Goal: Task Accomplishment & Management: Manage account settings

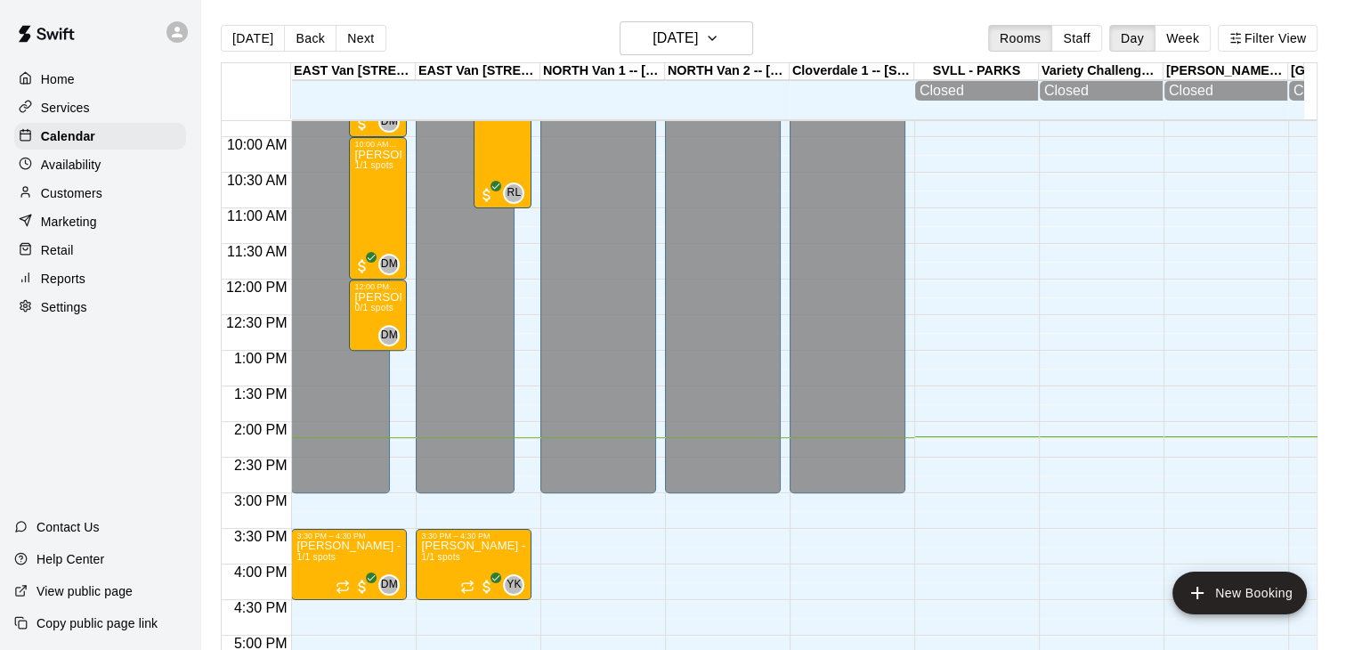
scroll to position [676, 0]
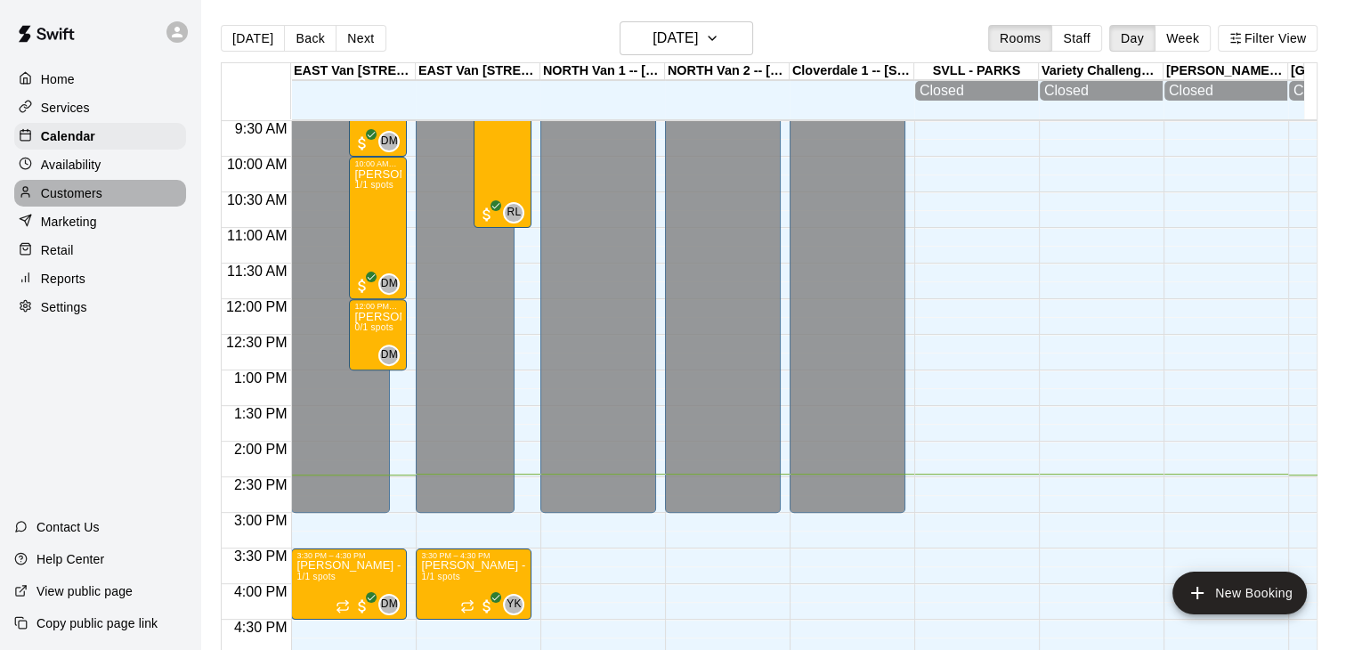
click at [93, 202] on p "Customers" at bounding box center [71, 193] width 61 height 18
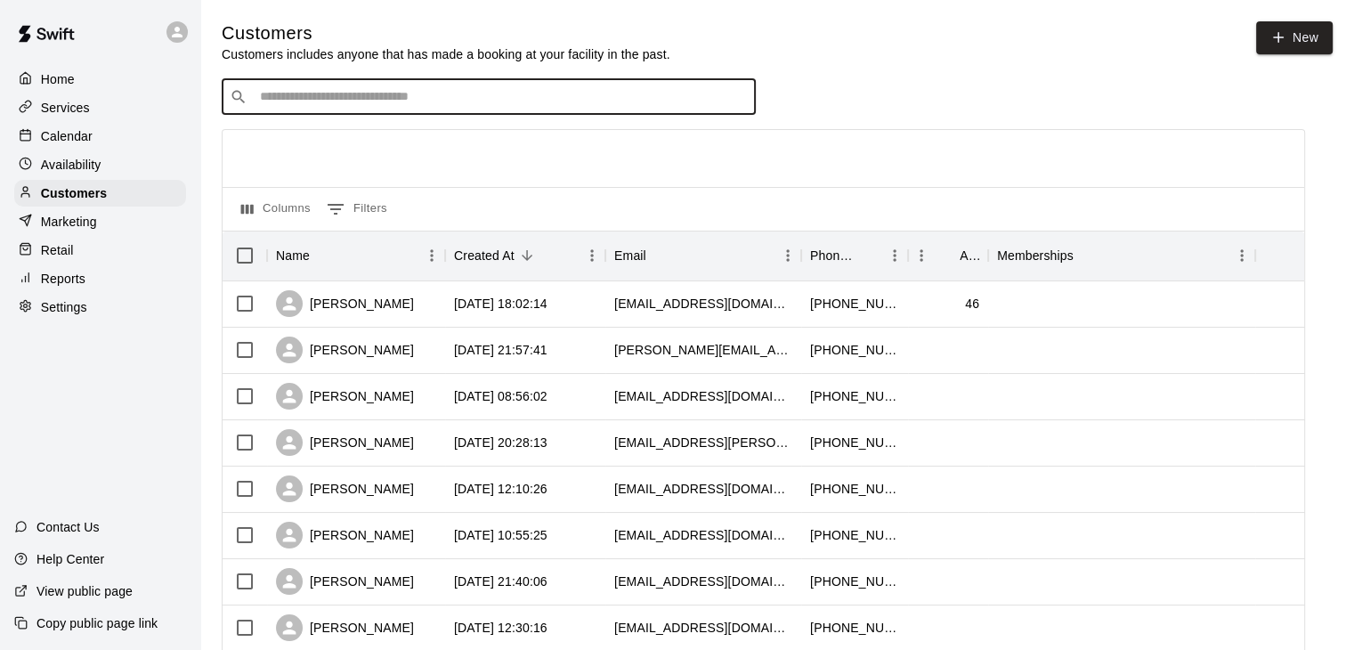
click at [363, 105] on input "Search customers by name or email" at bounding box center [501, 97] width 493 height 18
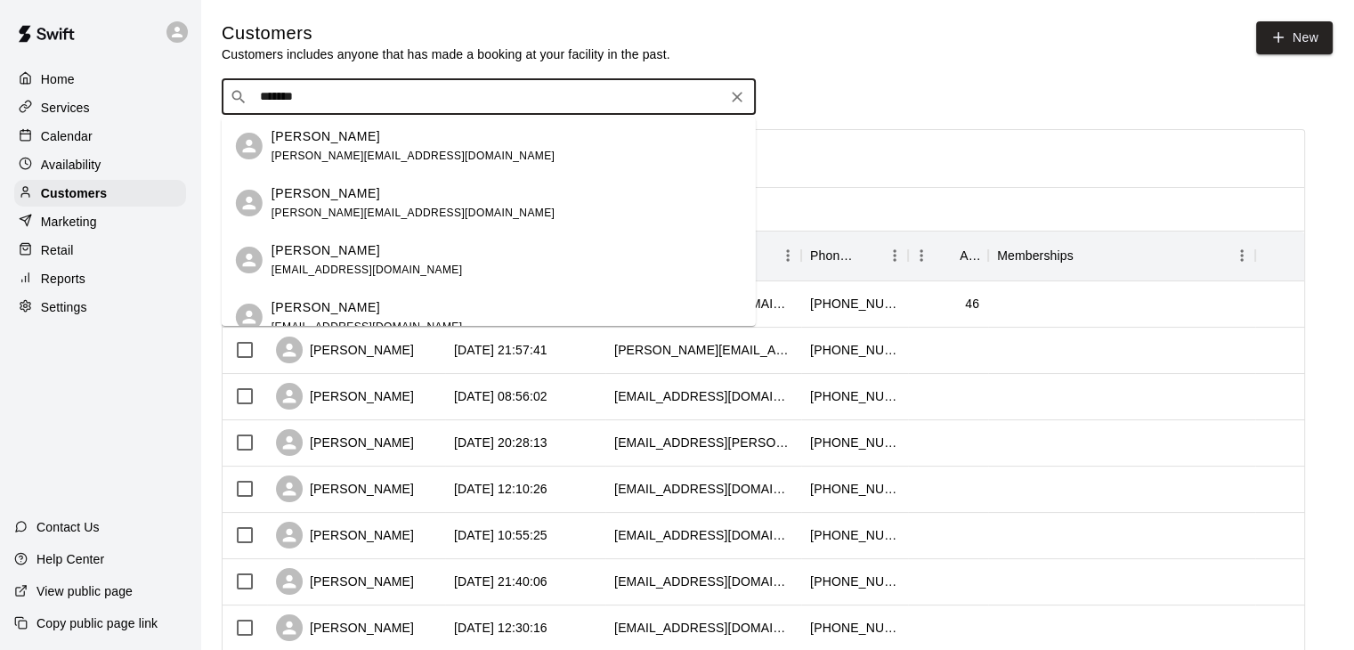
type input "******"
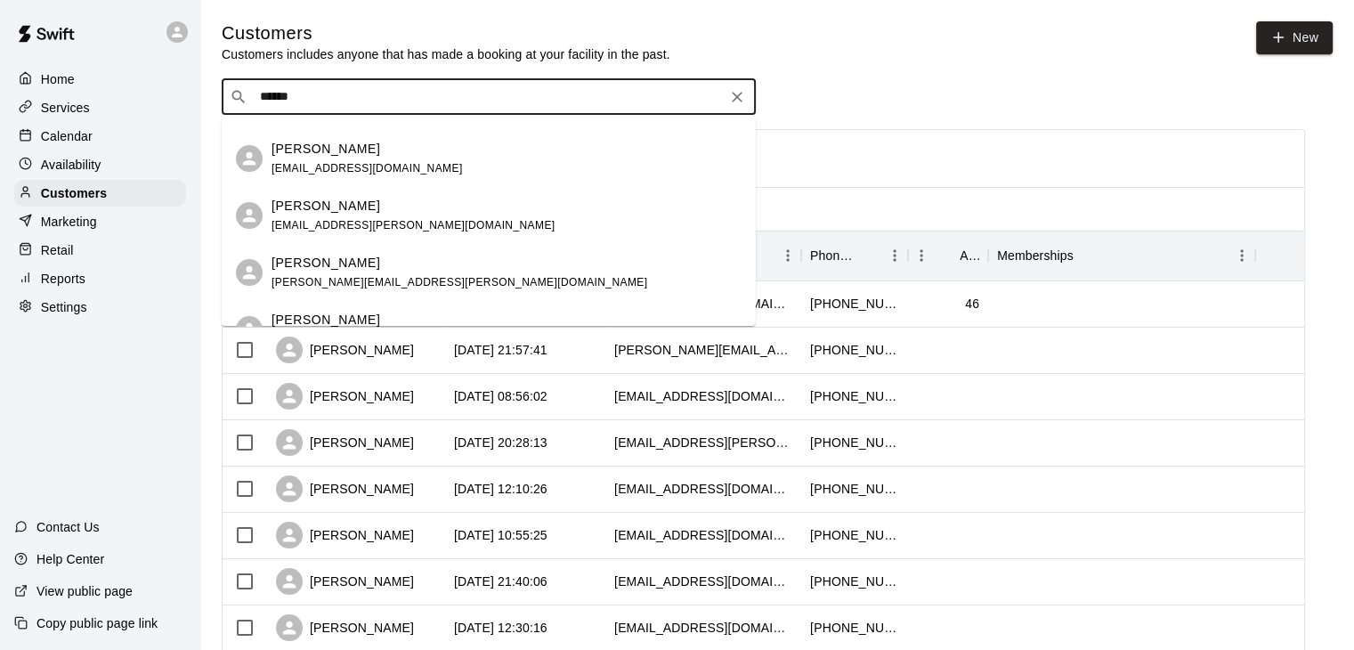
scroll to position [304, 0]
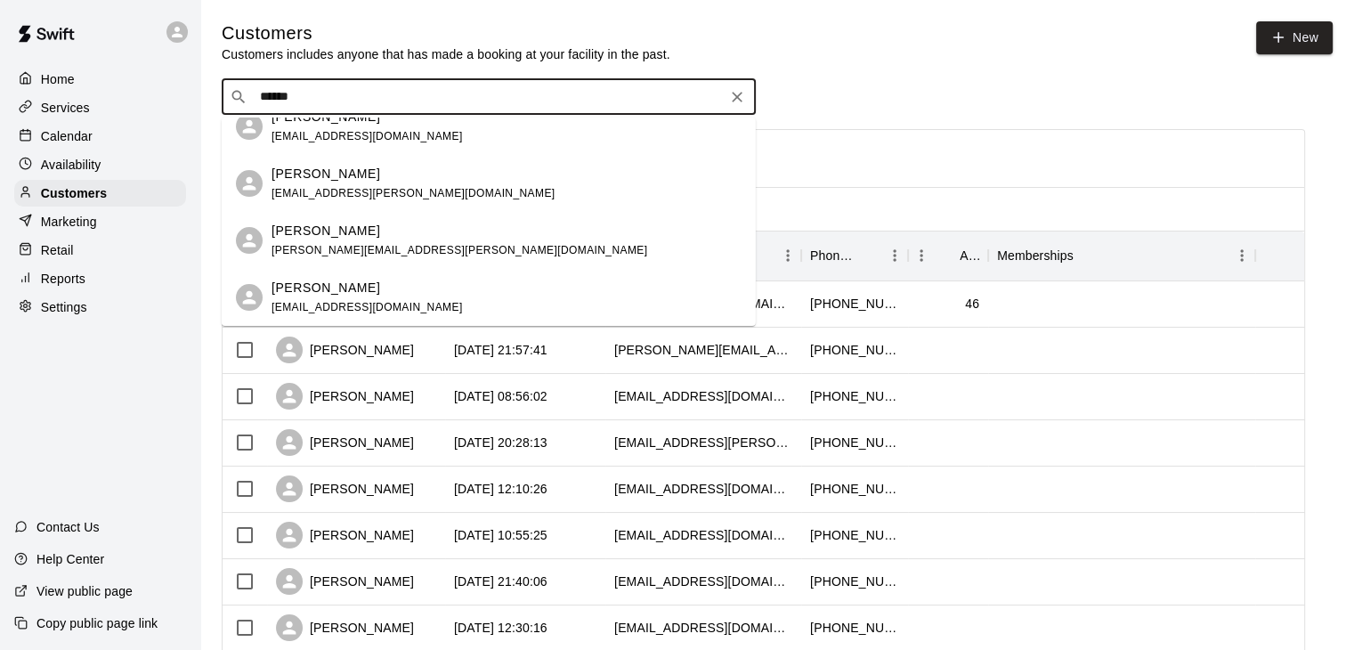
click at [347, 293] on div "[PERSON_NAME]" at bounding box center [366, 288] width 191 height 19
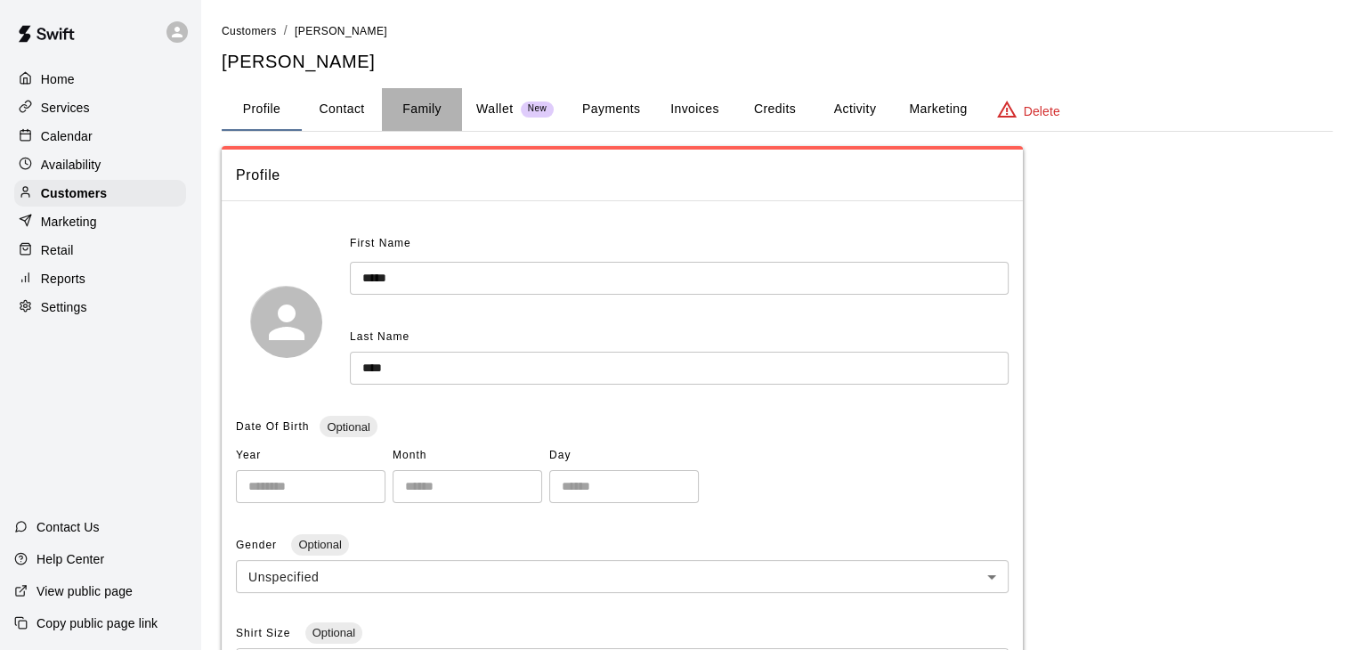
click at [406, 105] on button "Family" at bounding box center [422, 109] width 80 height 43
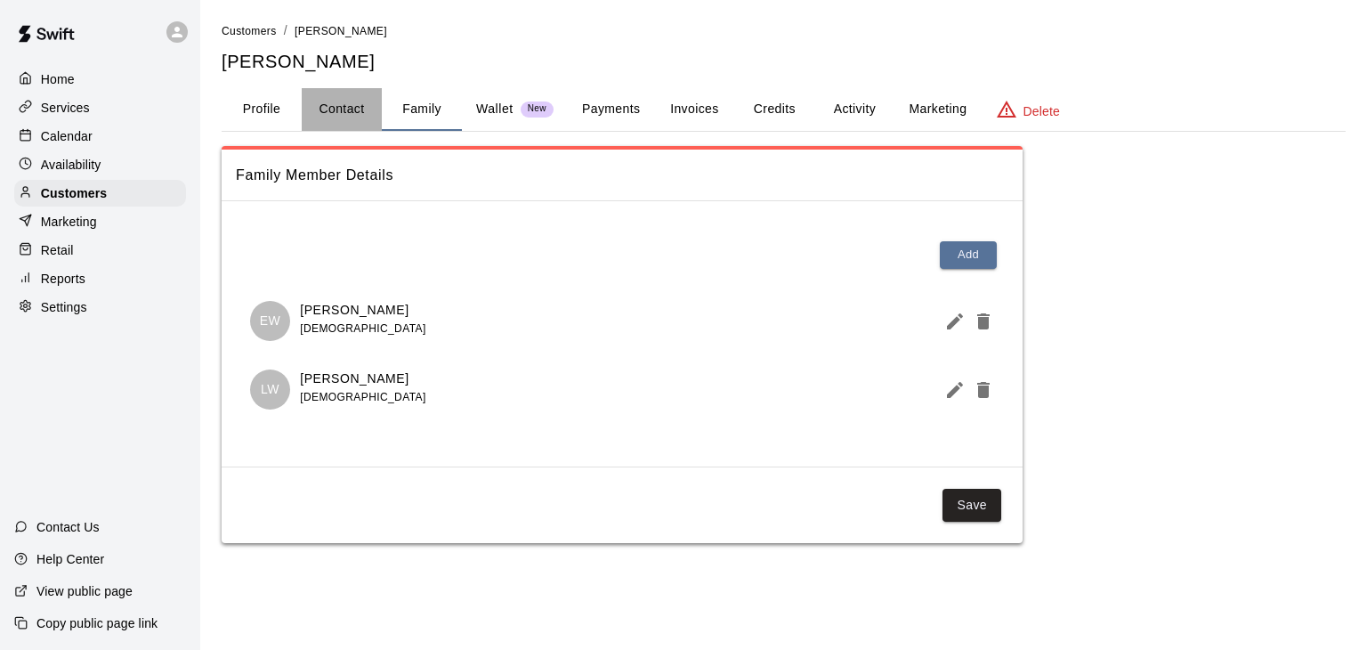
click at [337, 114] on button "Contact" at bounding box center [342, 109] width 80 height 43
select select "**"
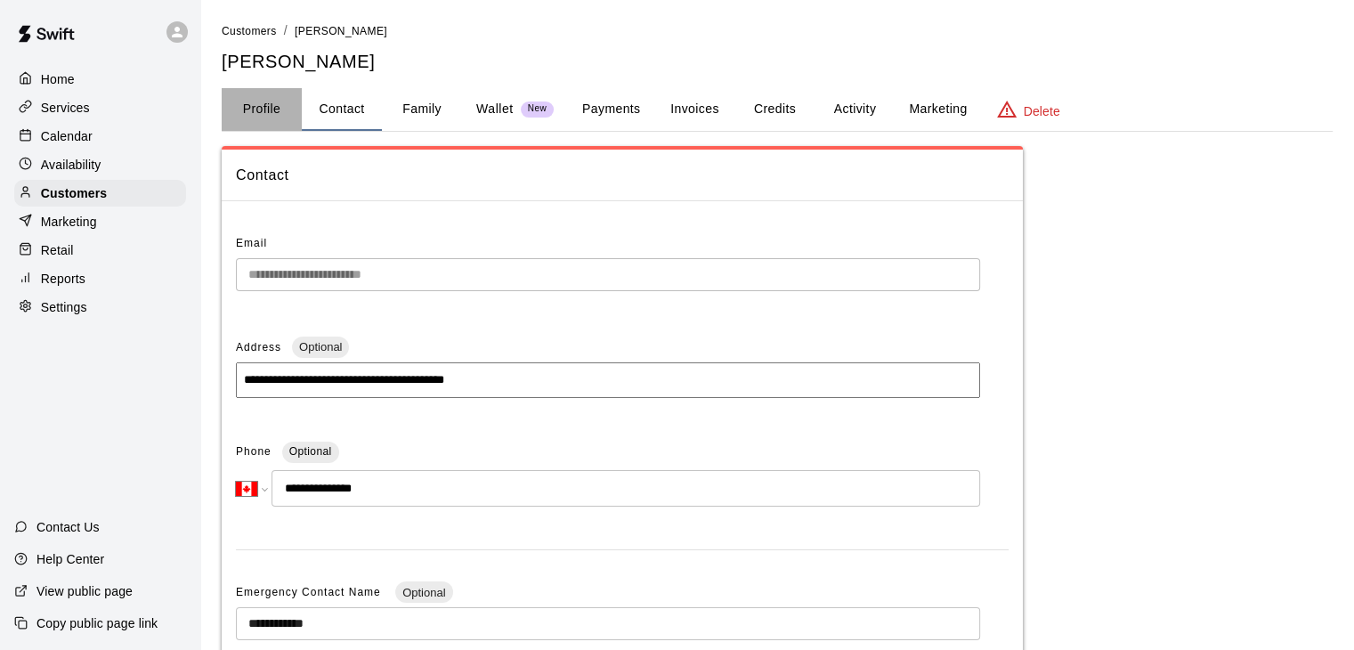
click at [263, 104] on button "Profile" at bounding box center [262, 109] width 80 height 43
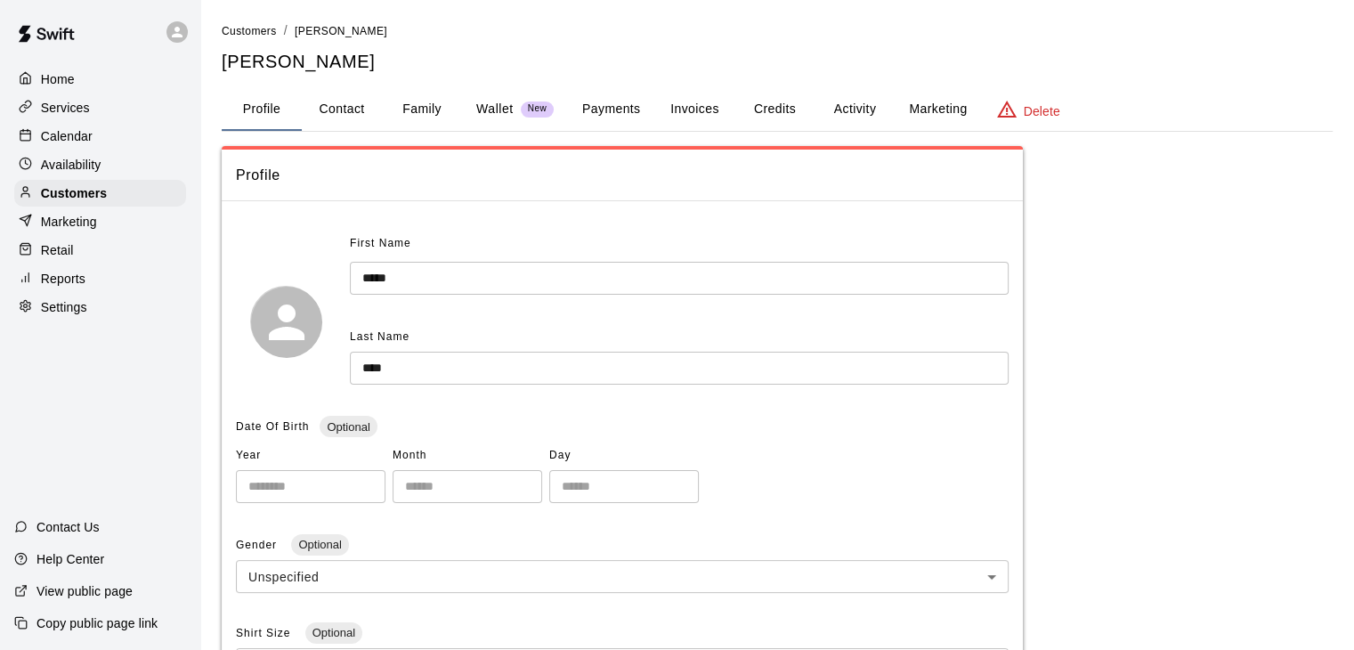
click at [103, 133] on div "Calendar" at bounding box center [100, 136] width 172 height 27
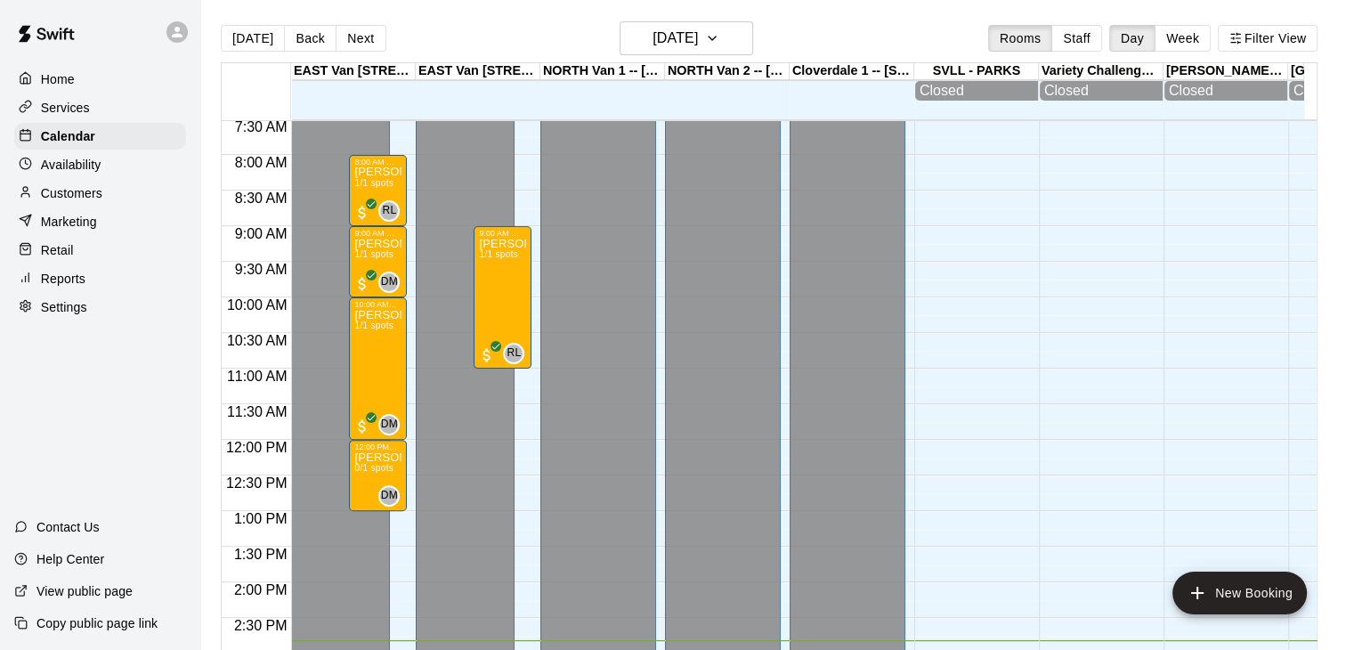
scroll to position [509, 0]
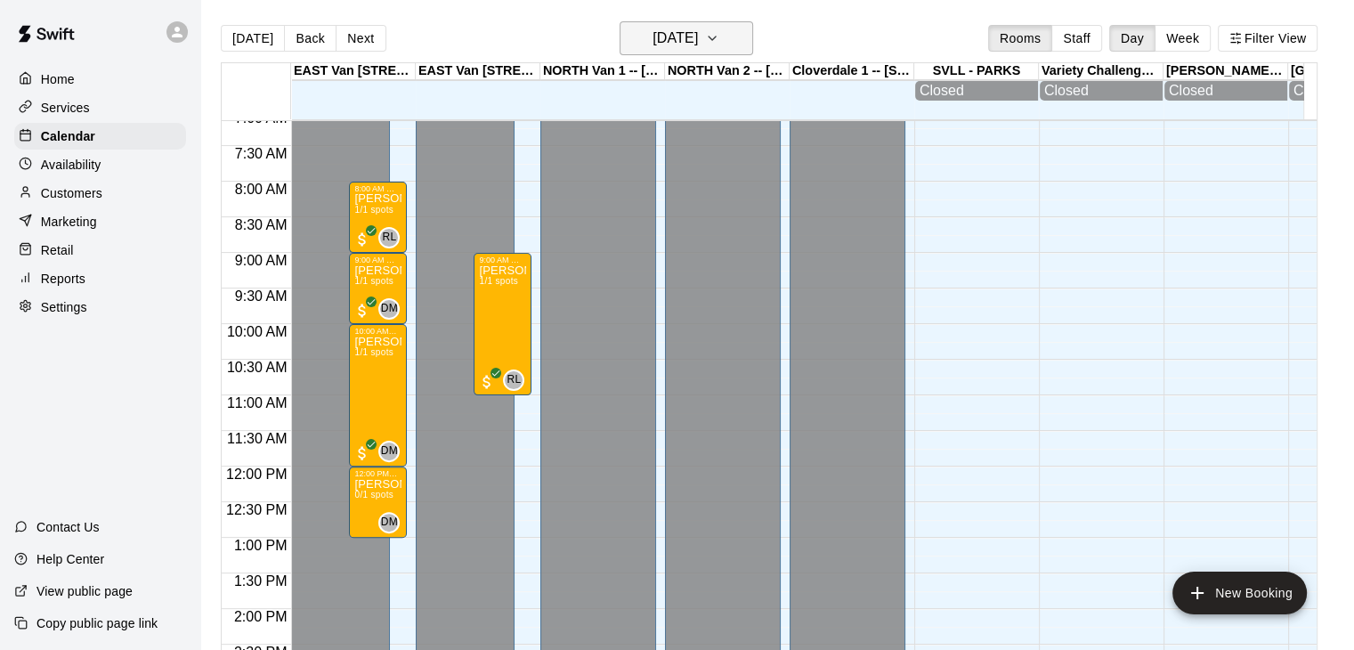
click at [719, 38] on icon "button" at bounding box center [712, 38] width 14 height 21
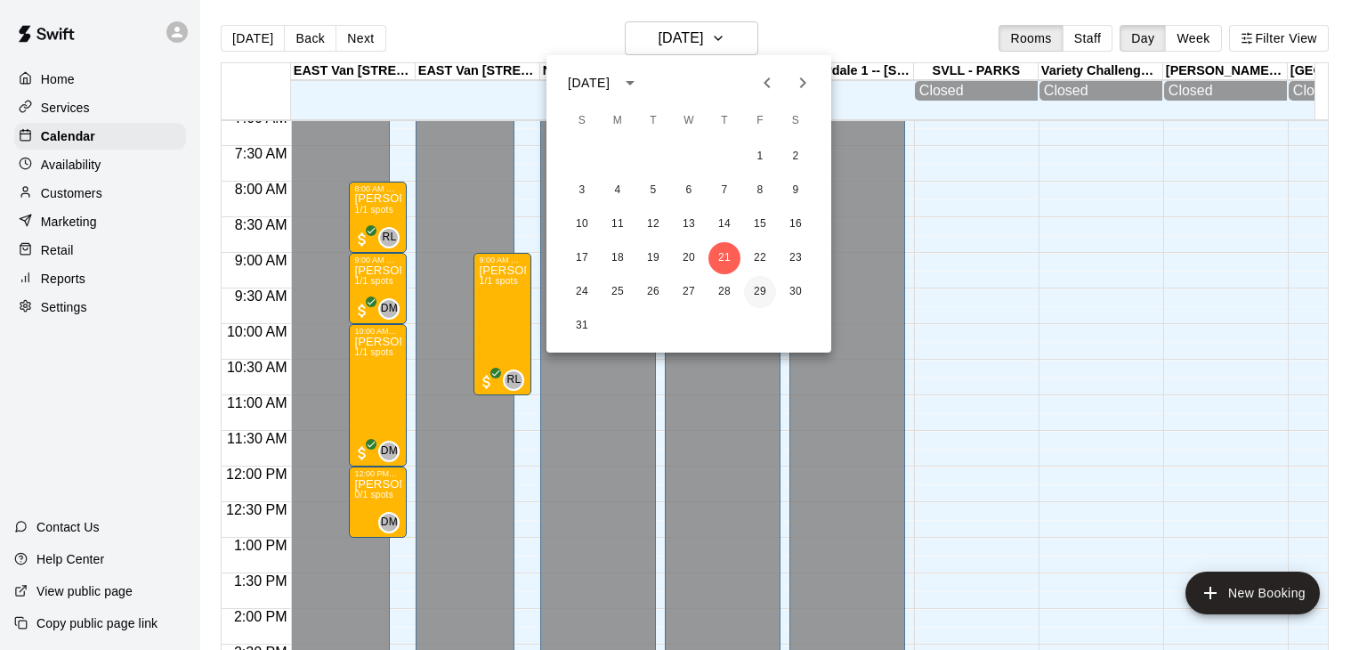
click at [756, 284] on button "29" at bounding box center [760, 292] width 32 height 32
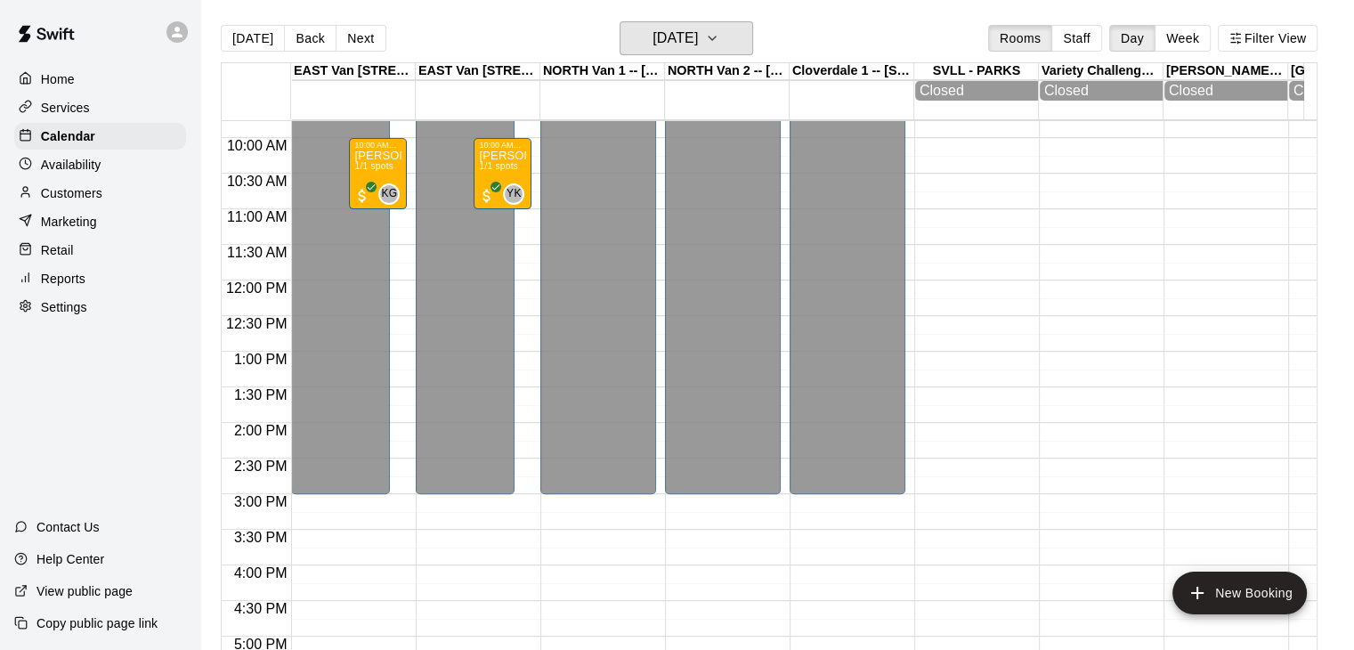
scroll to position [549, 0]
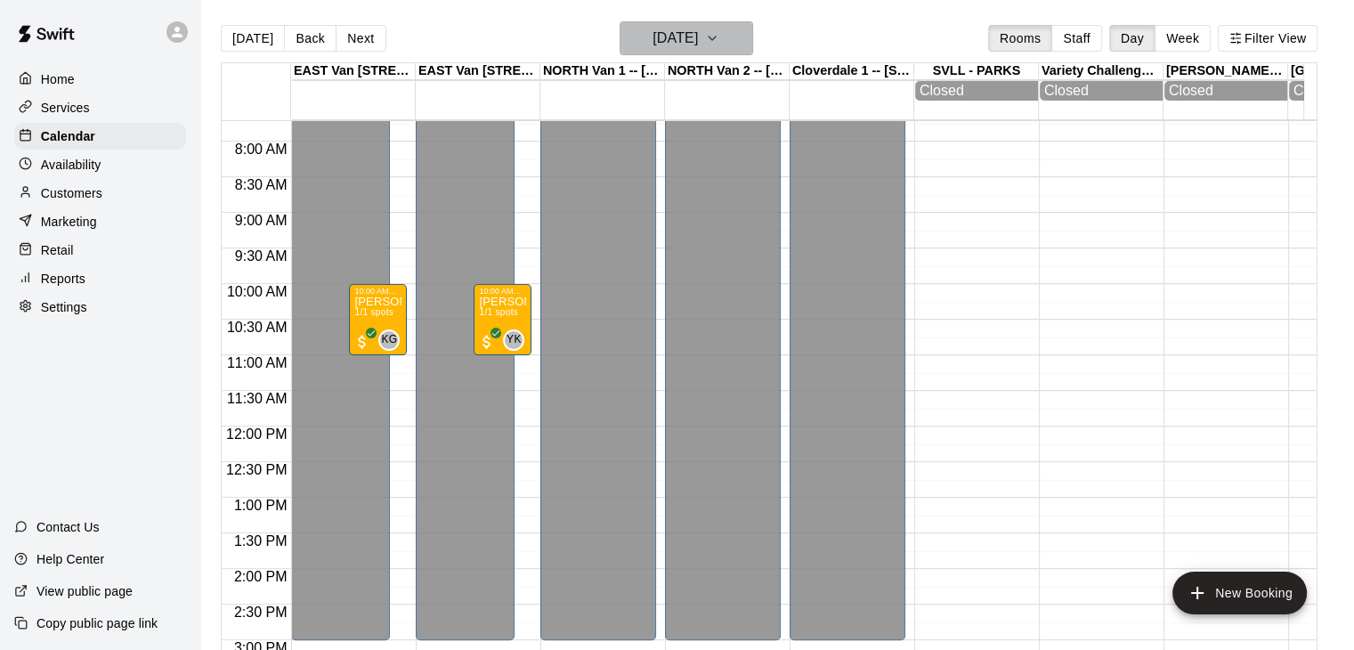
click at [744, 38] on button "[DATE]" at bounding box center [685, 38] width 133 height 34
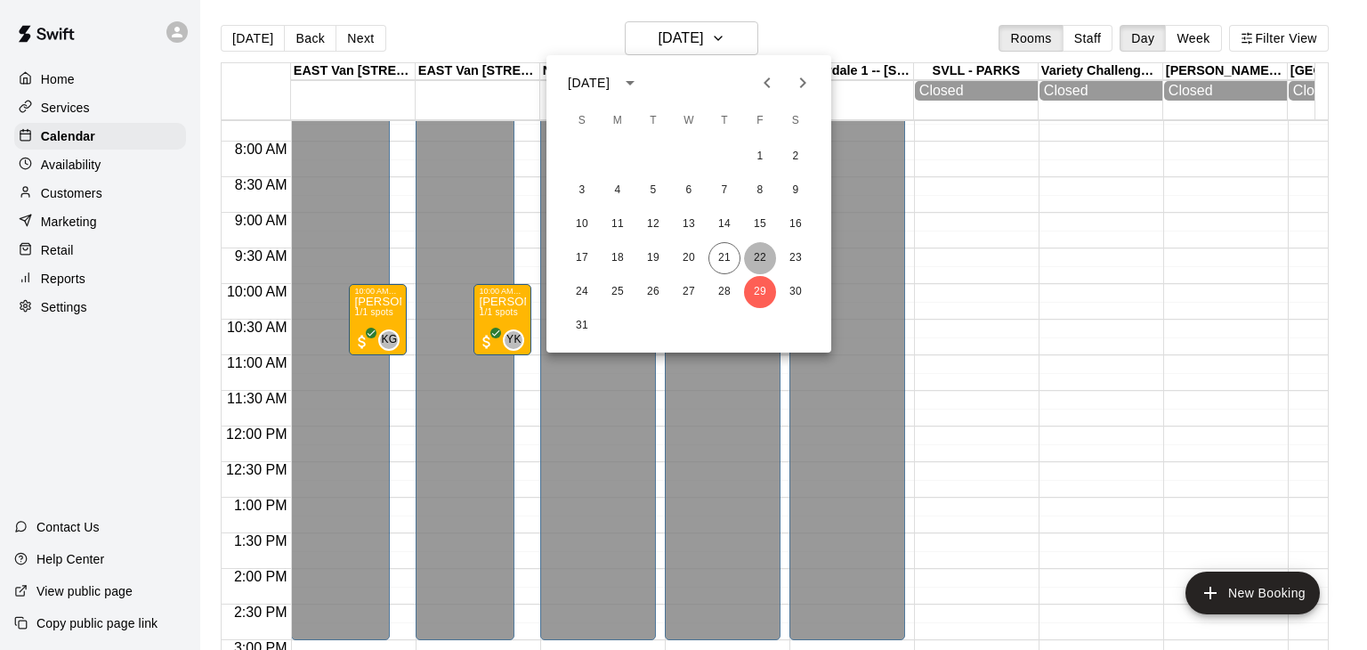
click at [756, 254] on button "22" at bounding box center [760, 258] width 32 height 32
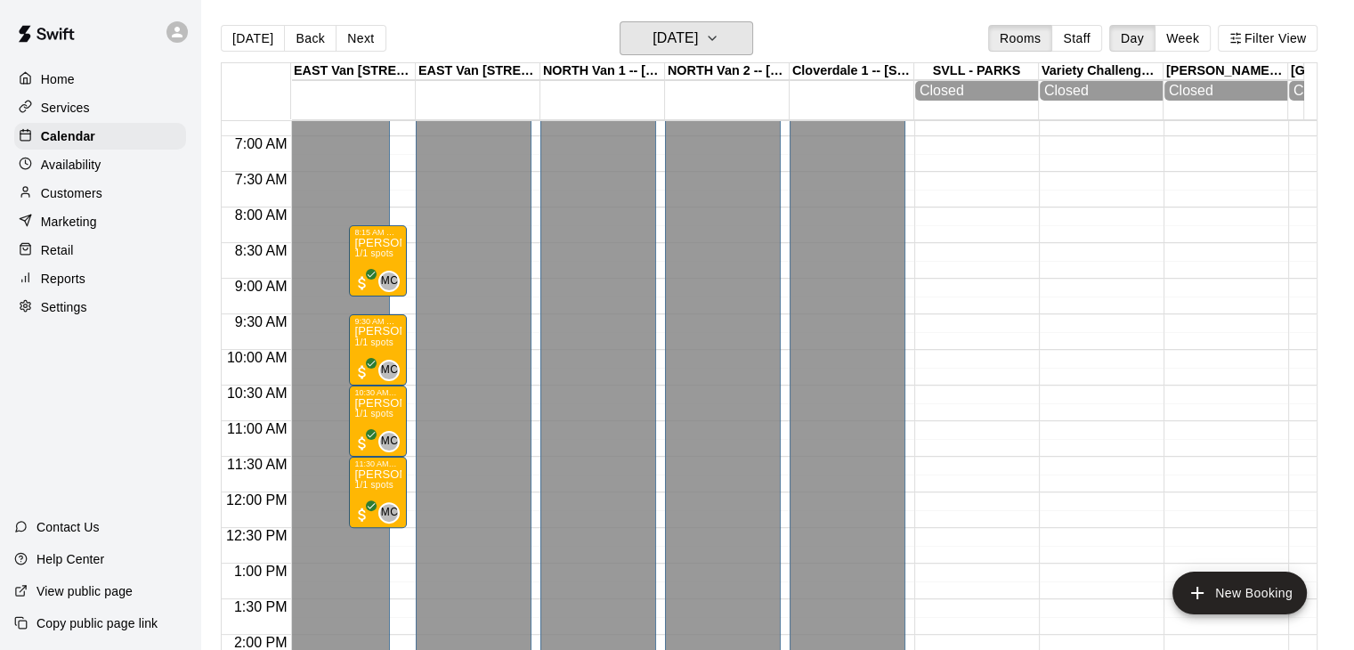
scroll to position [468, 0]
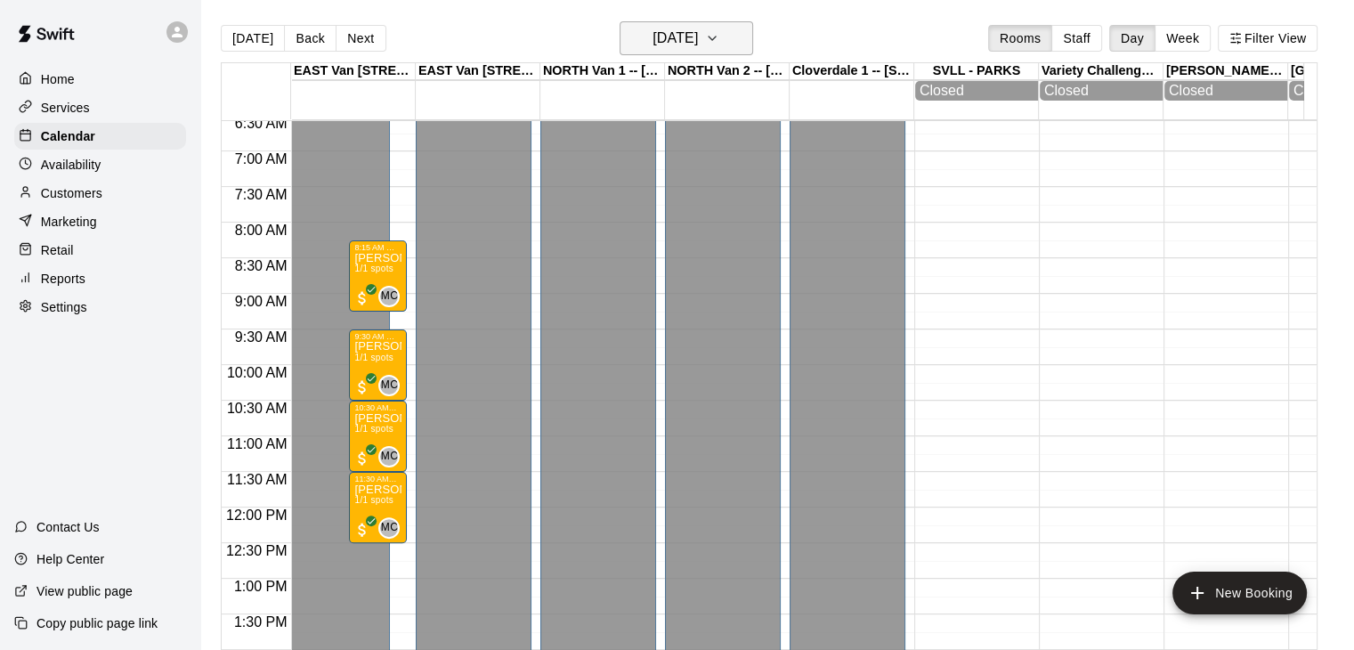
click at [719, 44] on icon "button" at bounding box center [712, 38] width 14 height 21
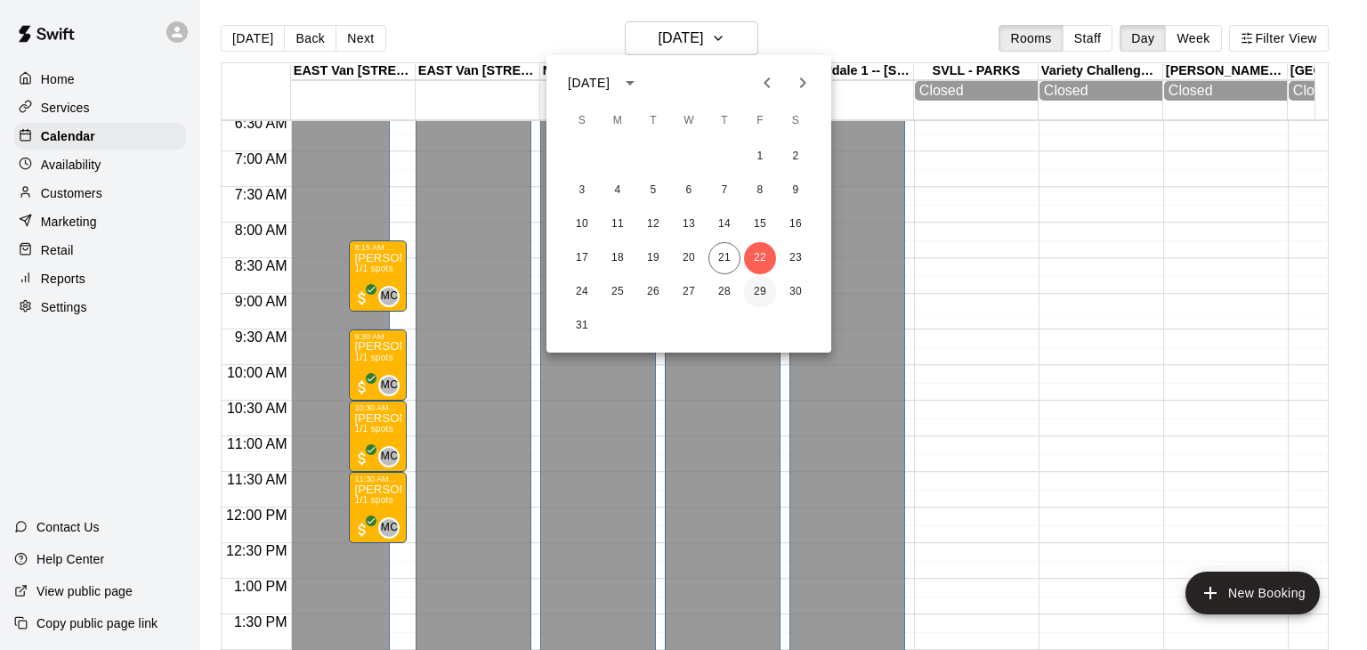
click at [758, 290] on button "29" at bounding box center [760, 292] width 32 height 32
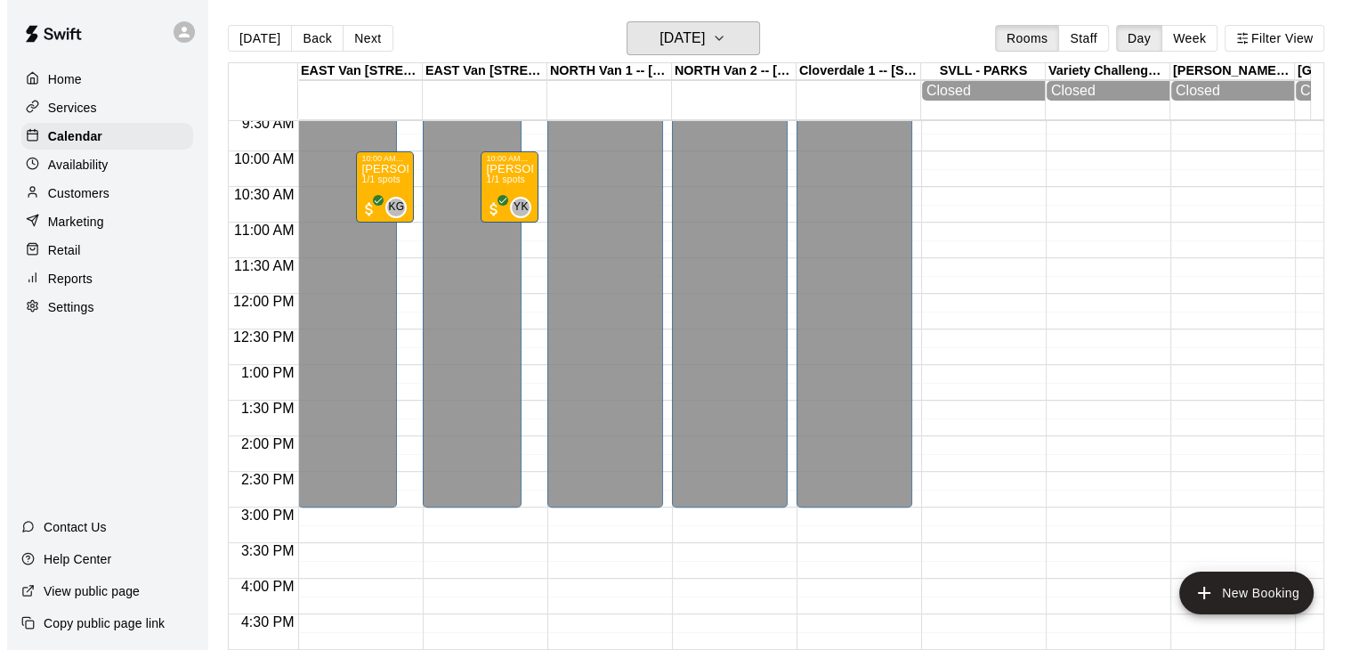
scroll to position [680, 0]
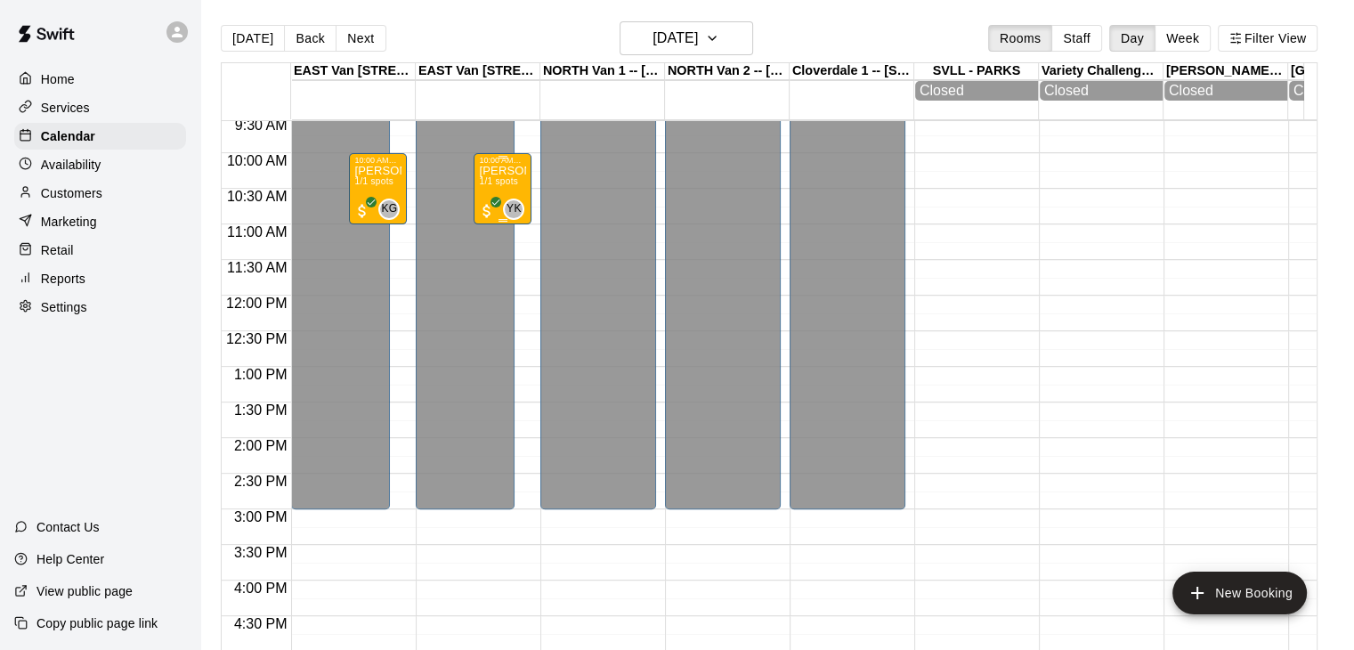
click at [526, 184] on div "10:00 AM – 11:00 AM [PERSON_NAME] - [DATE] @ East Van 1/1 spots YK 0" at bounding box center [502, 188] width 58 height 71
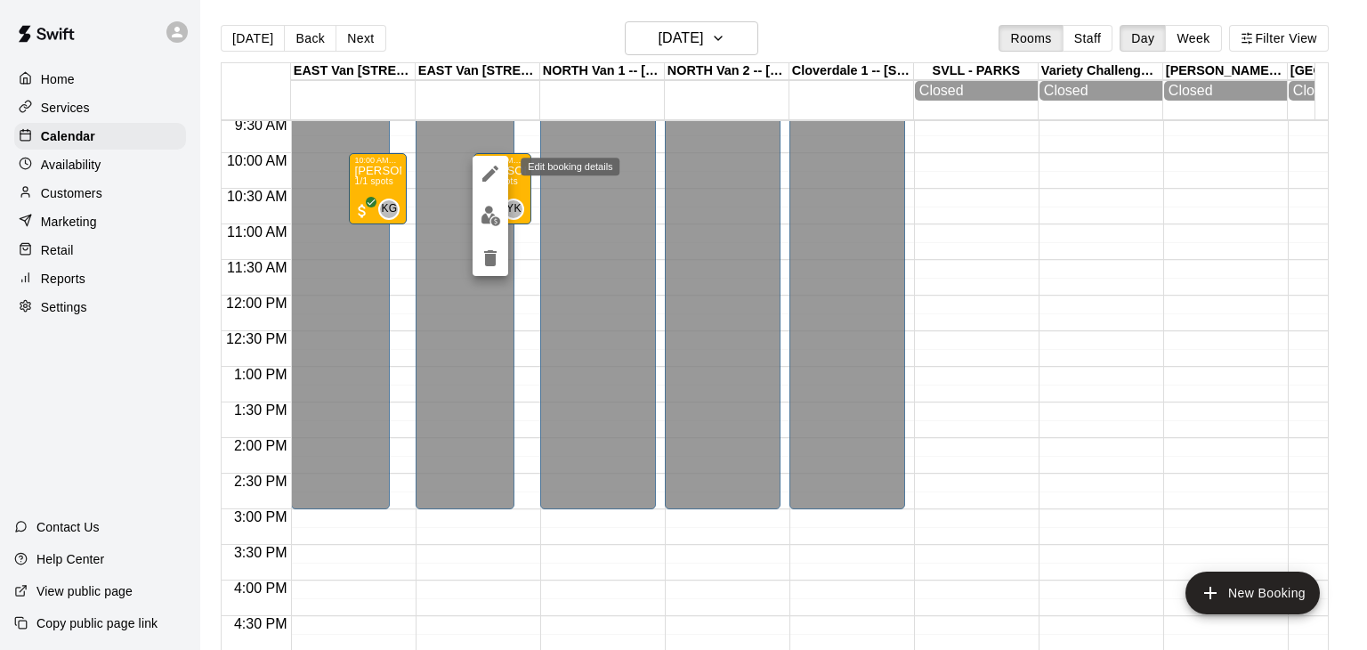
click at [489, 174] on icon "edit" at bounding box center [490, 174] width 16 height 16
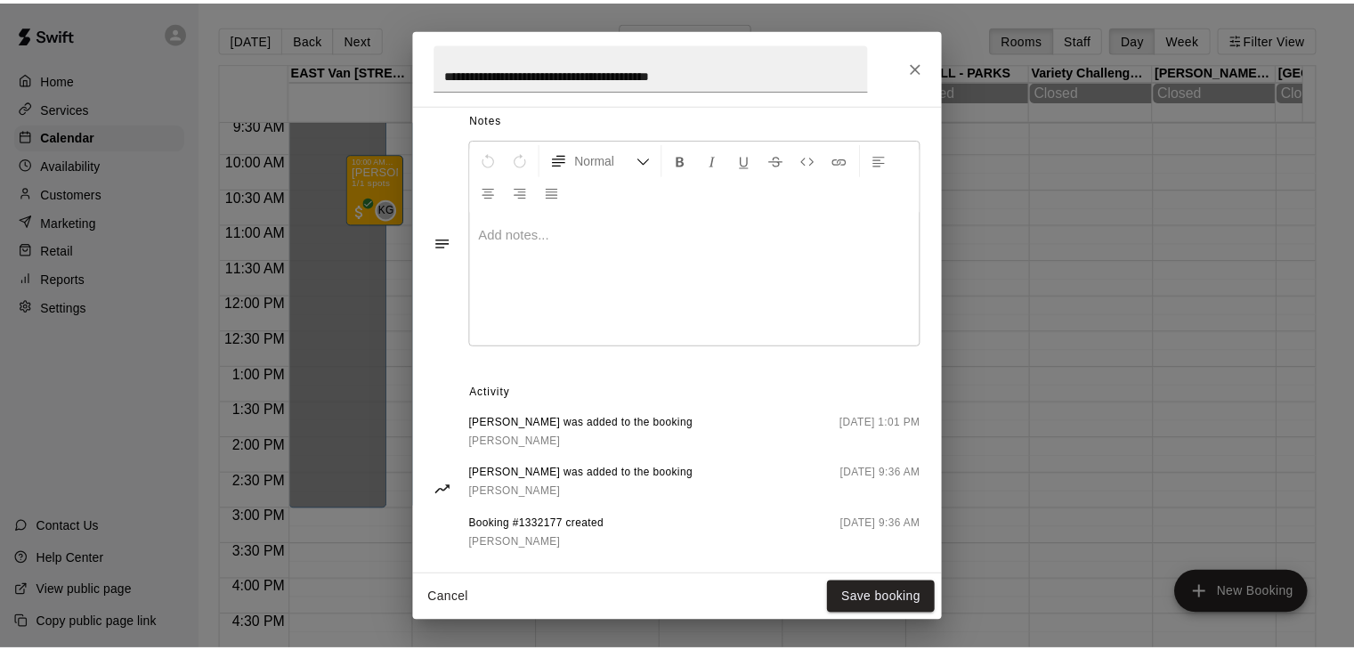
scroll to position [535, 0]
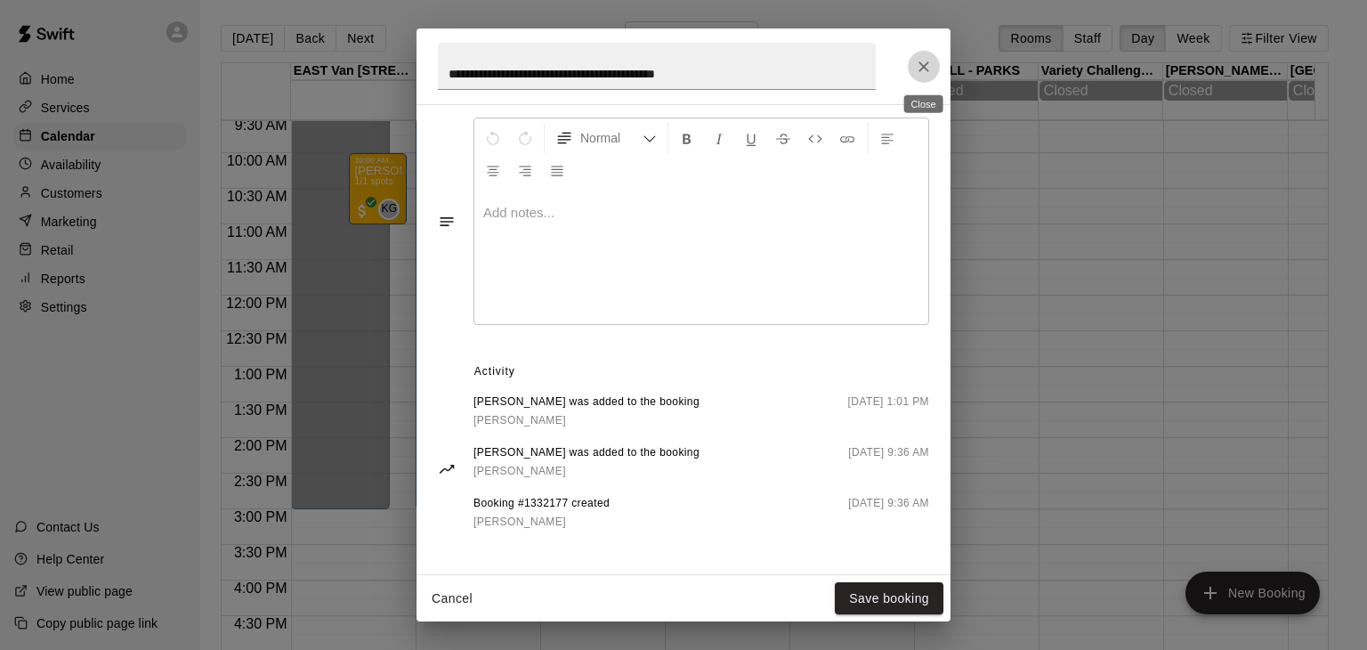
click at [926, 61] on icon "Close" at bounding box center [923, 66] width 11 height 11
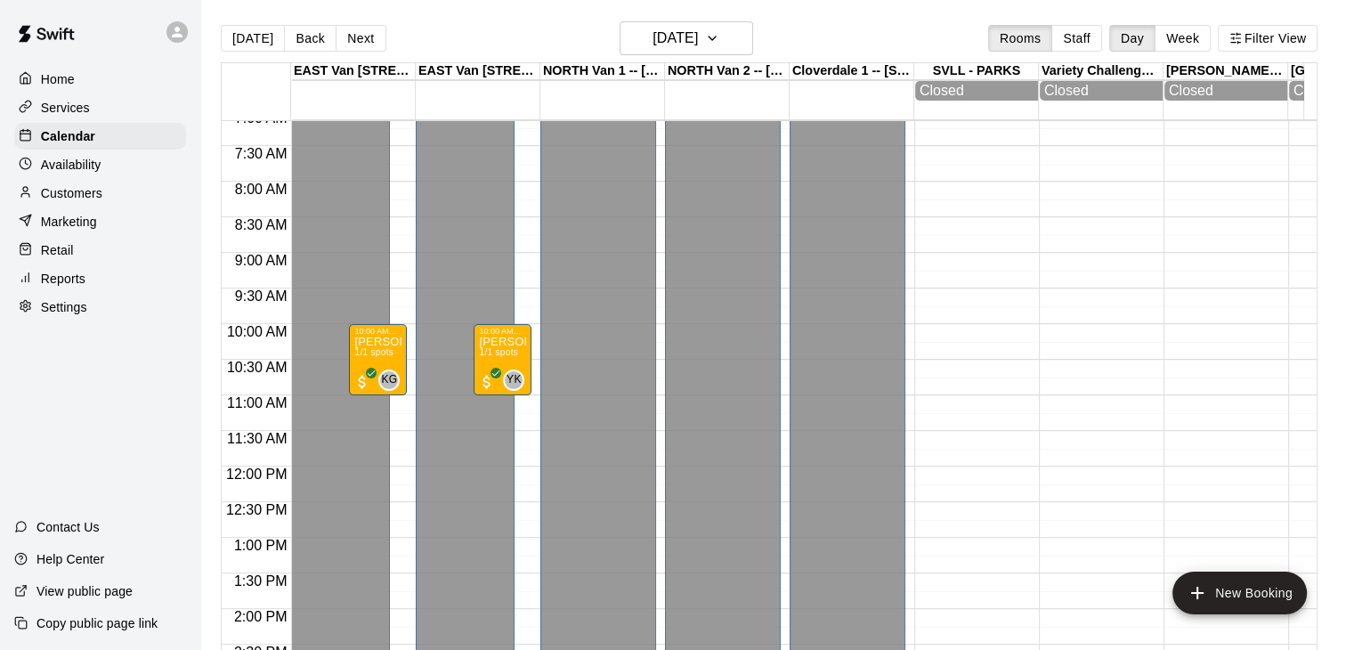
scroll to position [513, 0]
